Goal: Information Seeking & Learning: Find specific fact

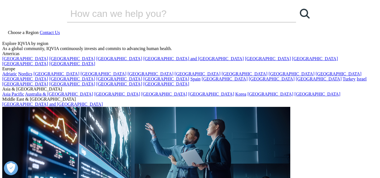
type input "pharmaceutical bangladesh"
